Goal: Information Seeking & Learning: Find specific fact

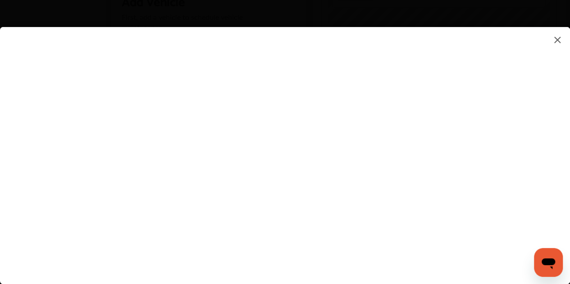
scroll to position [180, 0]
click at [556, 39] on img at bounding box center [557, 39] width 11 height 11
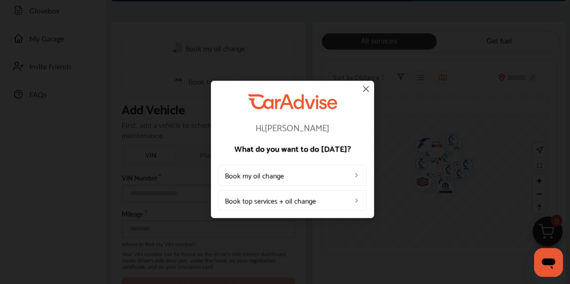
click at [365, 88] on img at bounding box center [365, 88] width 11 height 11
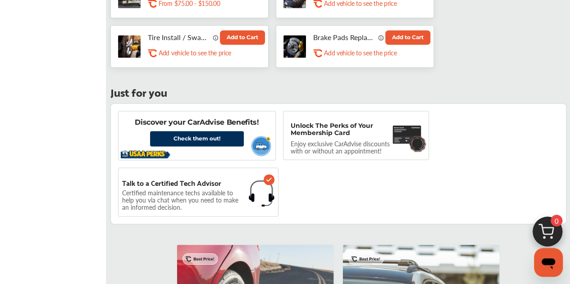
scroll to position [631, 0]
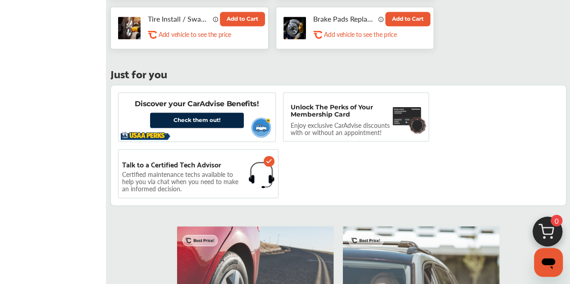
click at [188, 116] on link "Check them out!" at bounding box center [197, 120] width 94 height 15
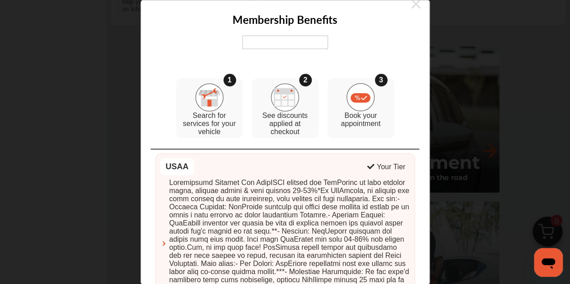
scroll to position [0, 0]
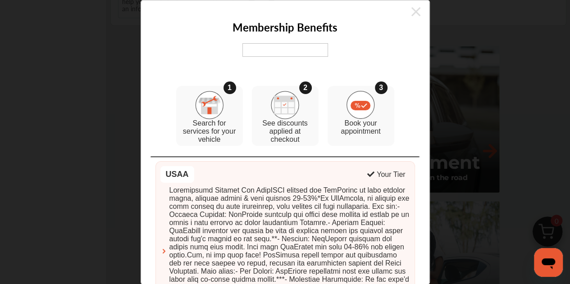
click at [411, 12] on icon at bounding box center [415, 12] width 9 height 14
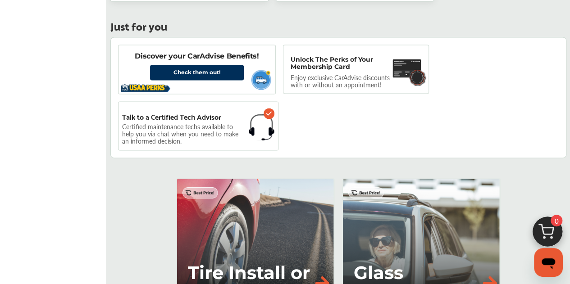
scroll to position [676, 0]
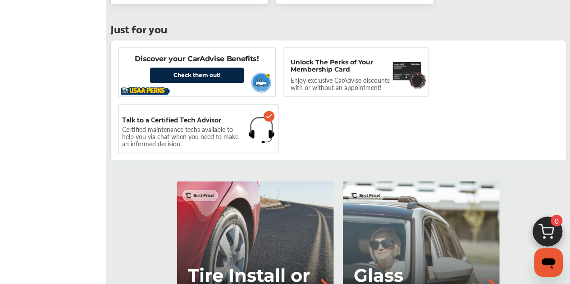
click at [195, 68] on link "Check them out!" at bounding box center [197, 75] width 94 height 15
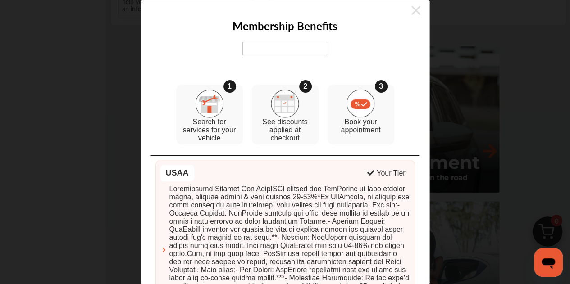
scroll to position [0, 0]
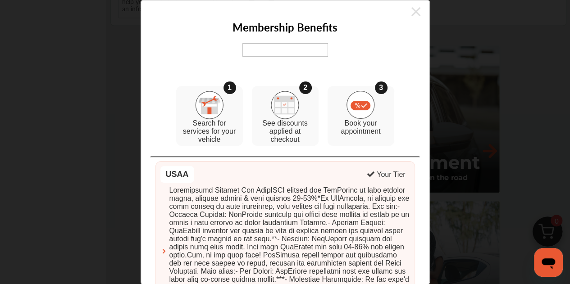
click at [411, 12] on icon at bounding box center [415, 12] width 9 height 14
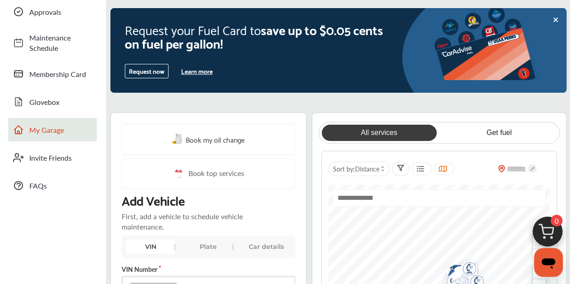
scroll to position [45, 0]
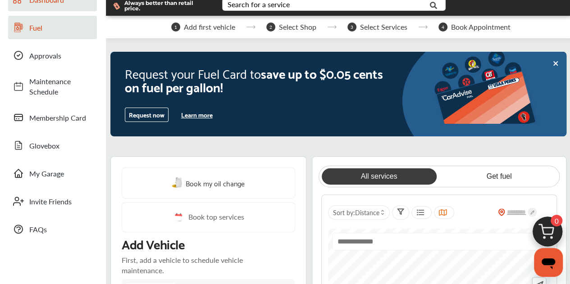
click at [46, 35] on link "Fuel" at bounding box center [52, 27] width 89 height 23
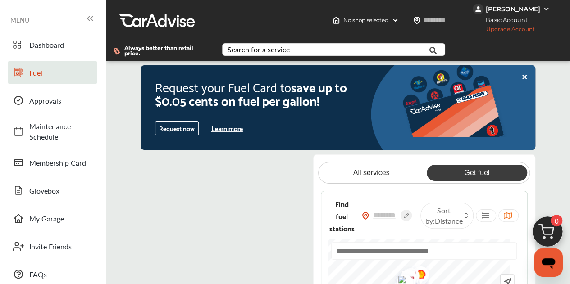
click at [522, 76] on icon at bounding box center [524, 76] width 7 height 7
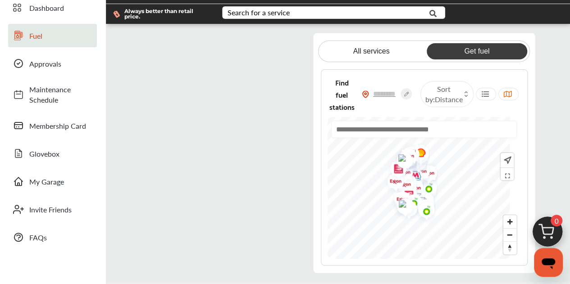
scroll to position [90, 0]
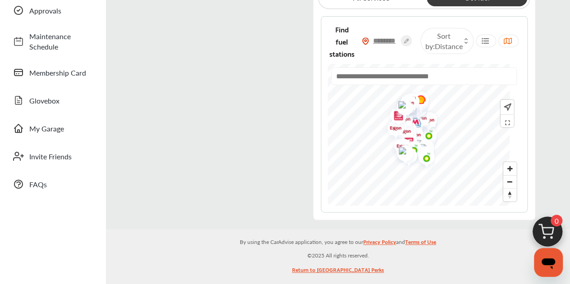
click at [392, 40] on input "text" at bounding box center [385, 40] width 32 height 9
type input "*****"
click at [534, 70] on div "All services Get fuel Find fuel stations ***** Sort by : Distance" at bounding box center [424, 100] width 222 height 241
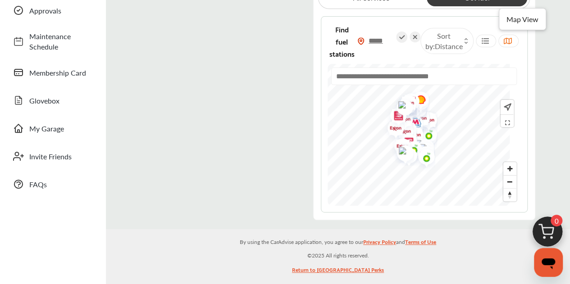
click at [510, 44] on icon at bounding box center [507, 40] width 9 height 7
click at [507, 41] on icon at bounding box center [507, 40] width 9 height 7
click at [469, 46] on div "Sort by : Distance" at bounding box center [446, 41] width 53 height 26
click at [502, 54] on div "Find fuel stations ***** Sort by : Distance" at bounding box center [424, 41] width 193 height 36
click at [487, 43] on icon at bounding box center [485, 40] width 9 height 7
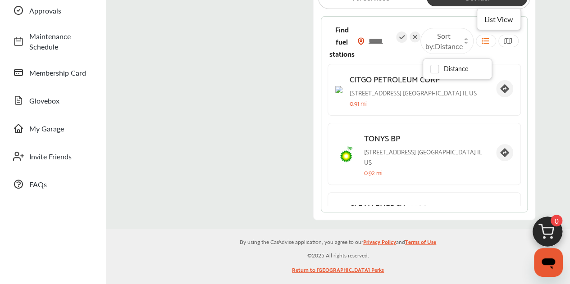
click at [487, 43] on icon at bounding box center [485, 40] width 9 height 7
click at [501, 42] on div at bounding box center [508, 41] width 20 height 13
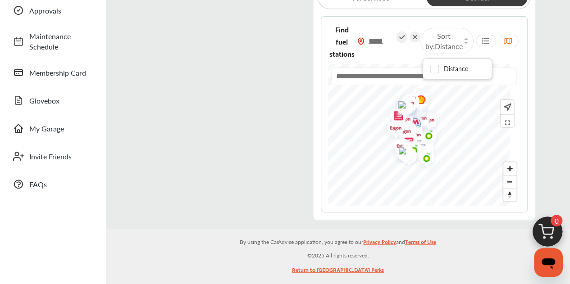
click at [364, 43] on img at bounding box center [360, 41] width 7 height 8
click at [354, 54] on span "Find fuel stations" at bounding box center [341, 41] width 25 height 36
click at [375, 73] on input "text" at bounding box center [424, 77] width 186 height 18
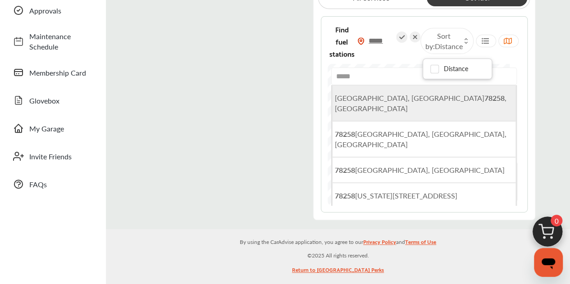
click at [387, 100] on span "[GEOGRAPHIC_DATA] , [GEOGRAPHIC_DATA]" at bounding box center [421, 103] width 172 height 21
type input "**********"
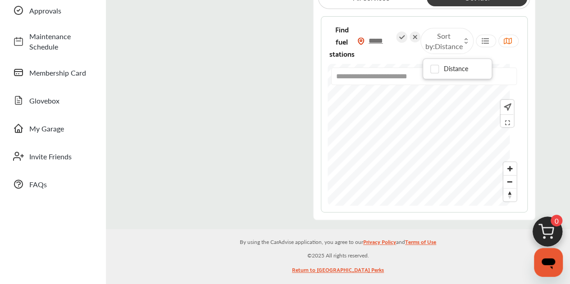
click at [438, 214] on div "**********" at bounding box center [424, 100] width 222 height 241
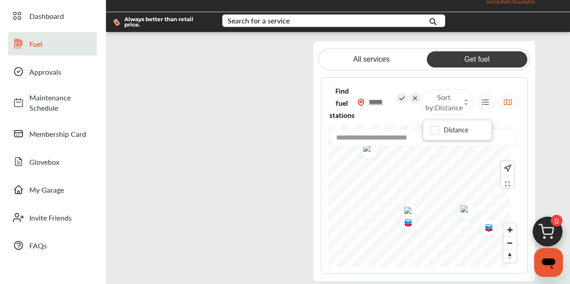
scroll to position [0, 0]
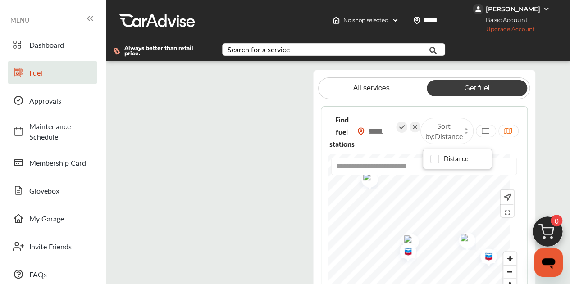
click at [541, 8] on div "[PERSON_NAME]" at bounding box center [512, 9] width 79 height 11
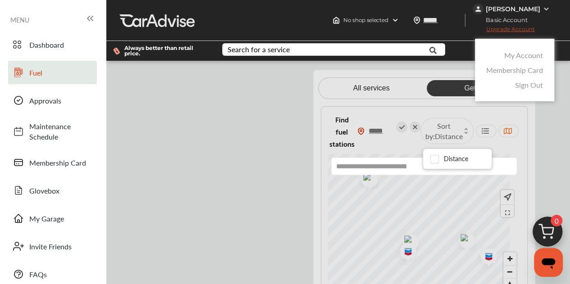
click at [536, 83] on link "Sign Out" at bounding box center [529, 85] width 28 height 10
